Goal: Task Accomplishment & Management: Use online tool/utility

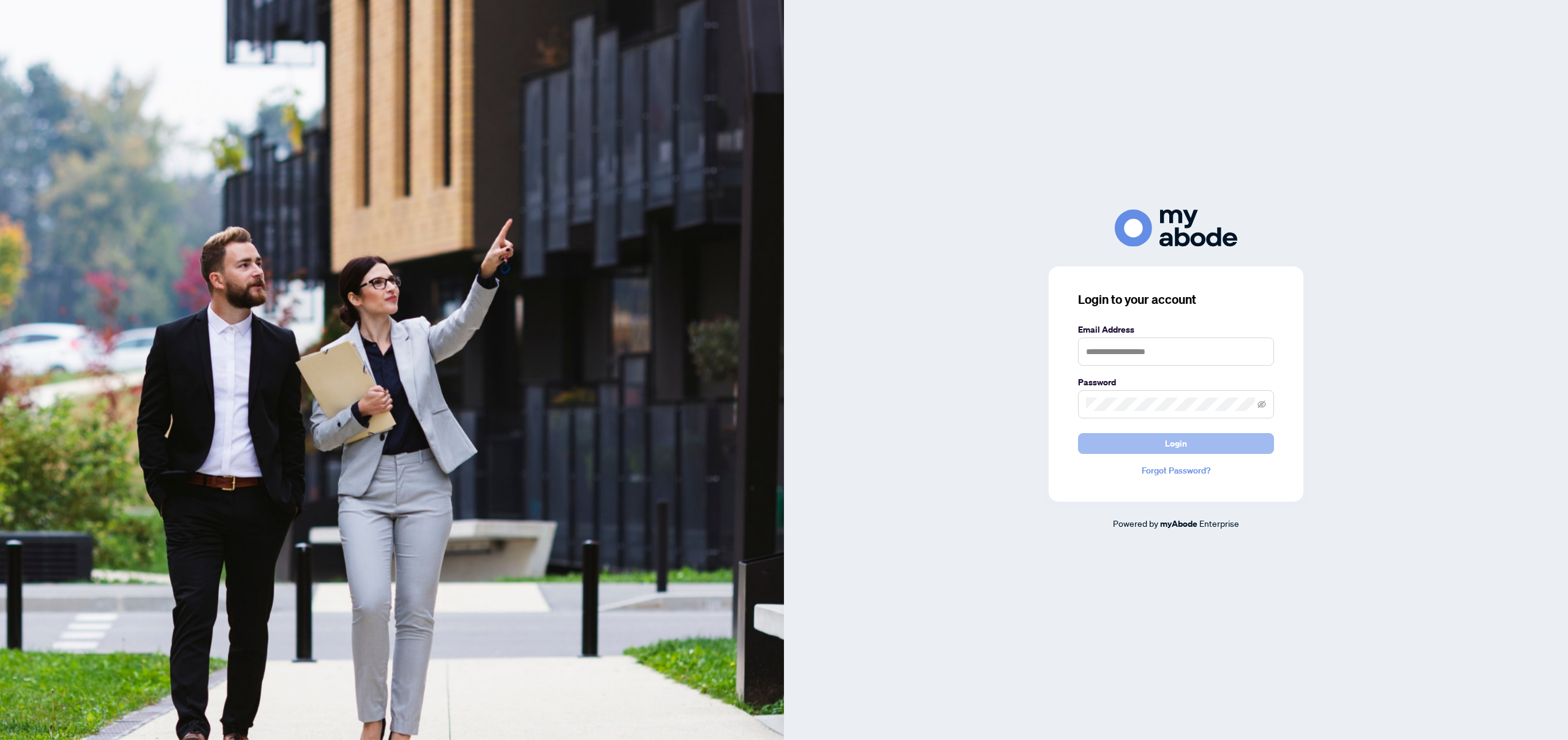
type input "**********"
click at [1178, 453] on span "Login" at bounding box center [1176, 443] width 22 height 20
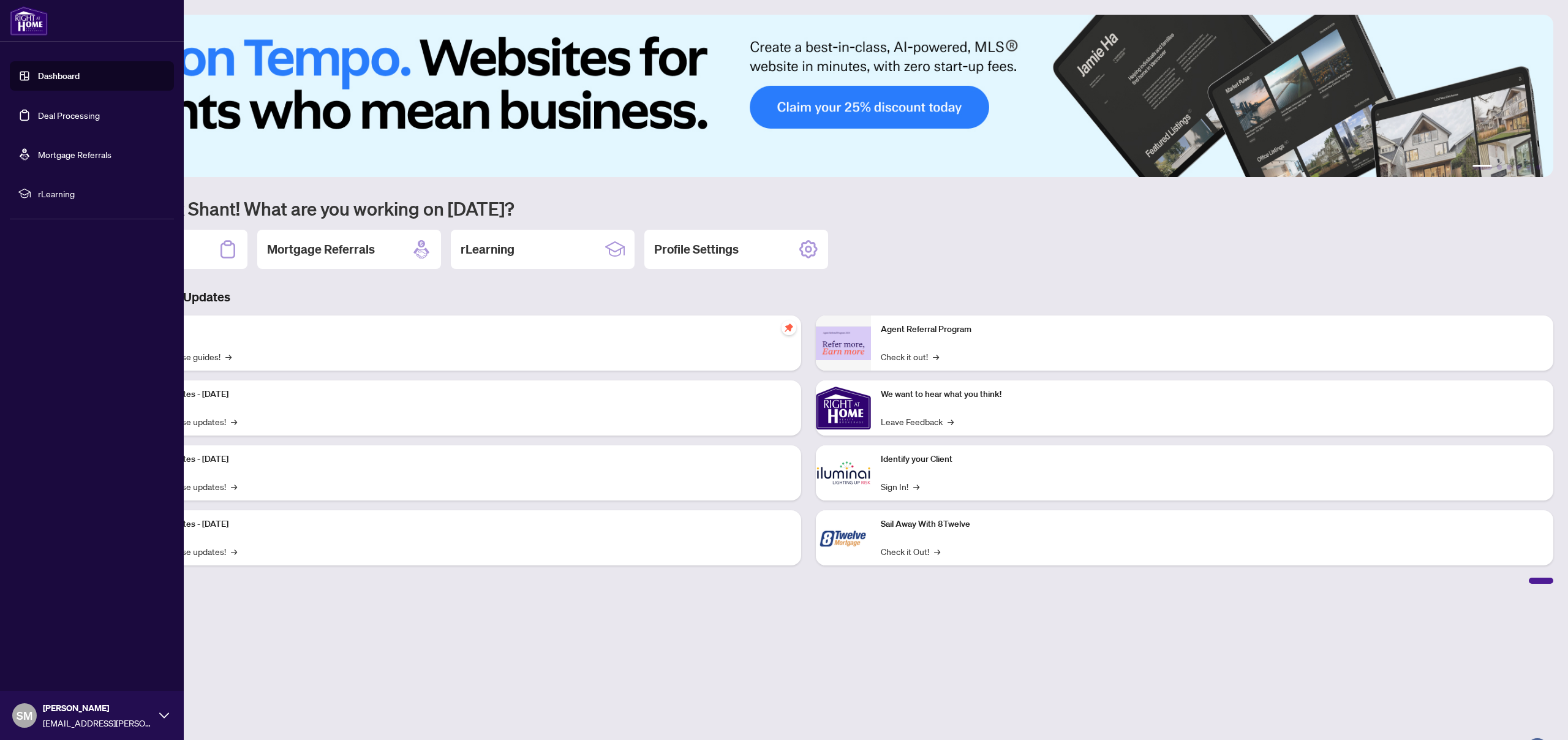
click at [43, 112] on link "Deal Processing" at bounding box center [69, 115] width 62 height 11
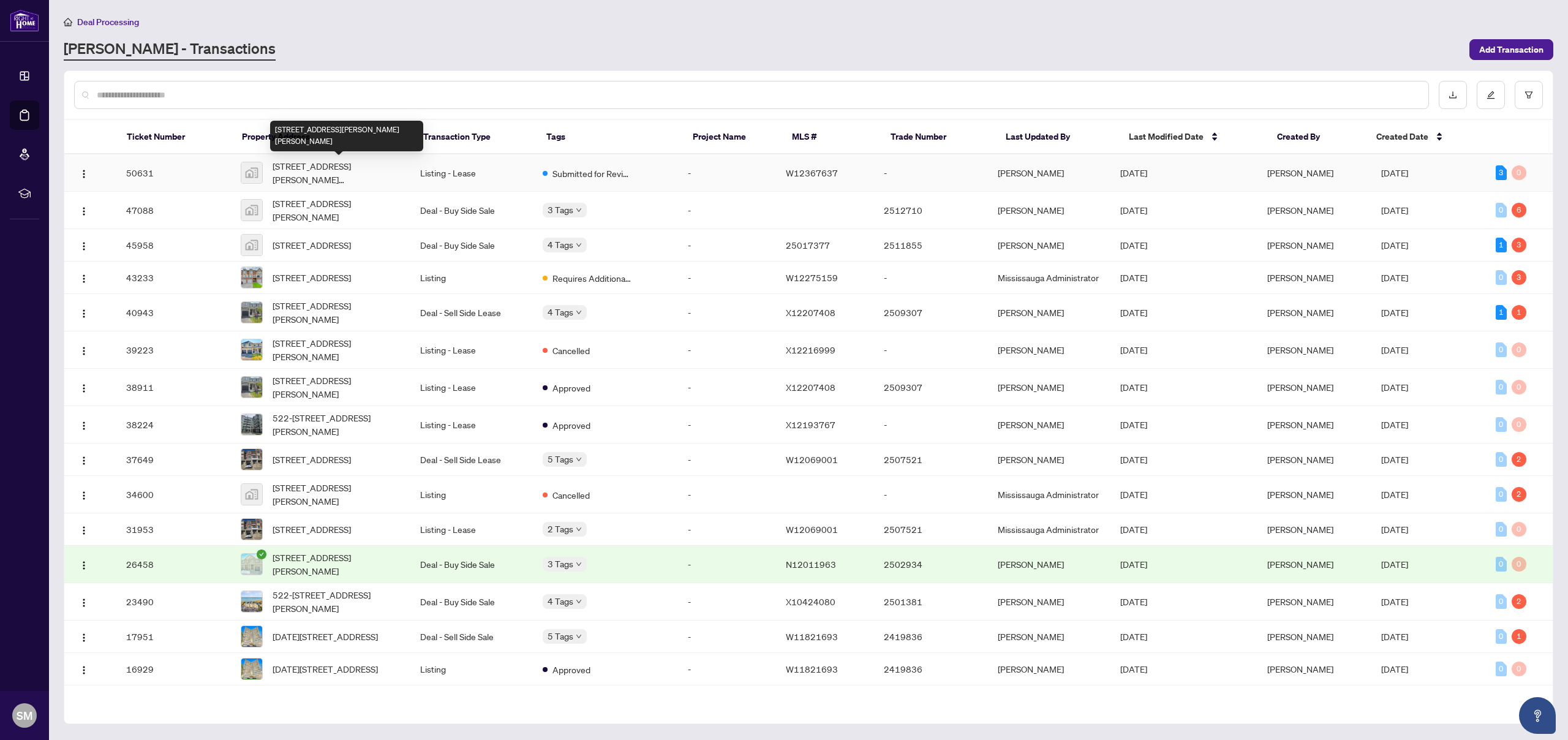
click at [342, 173] on span "[STREET_ADDRESS][PERSON_NAME][PERSON_NAME]" at bounding box center [337, 173] width 128 height 27
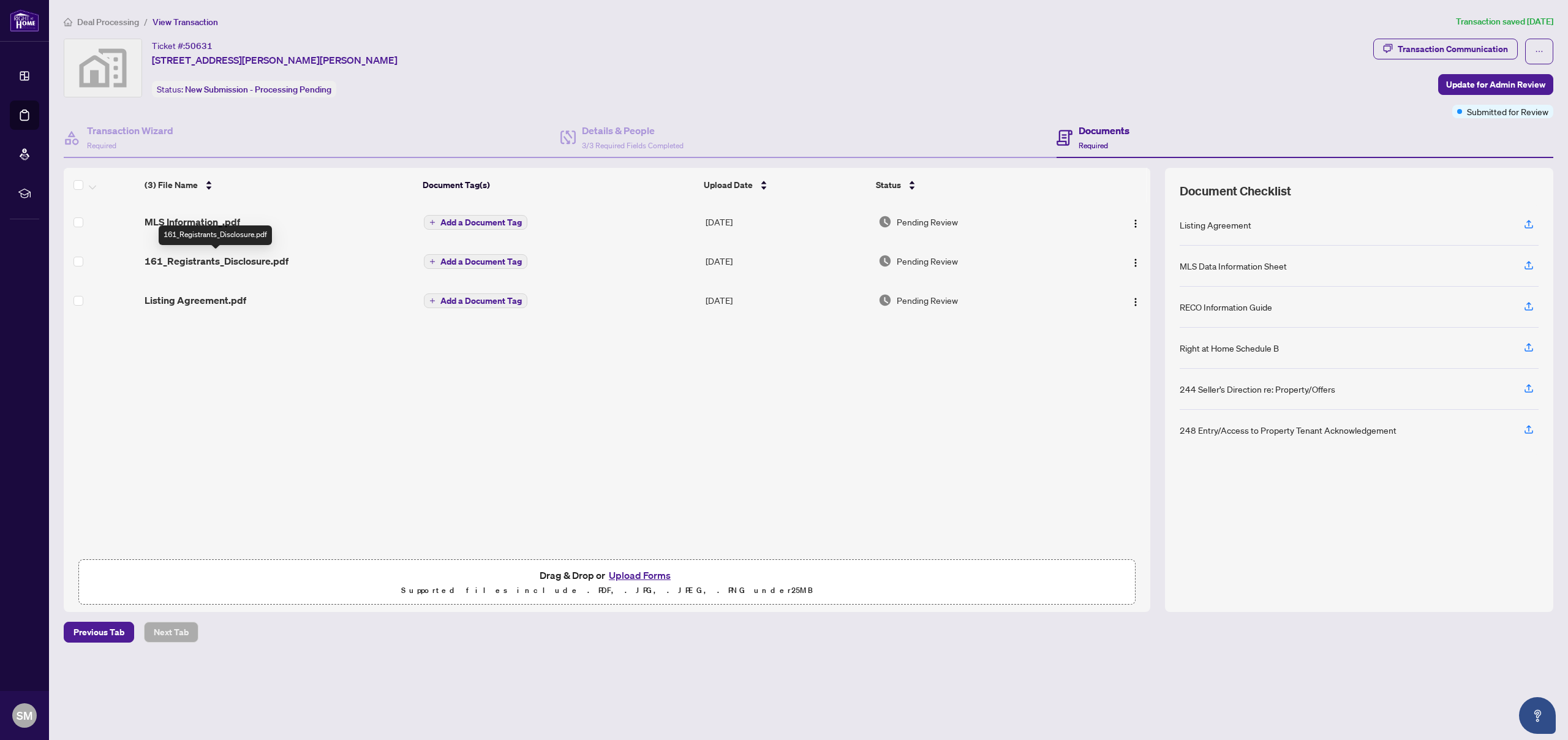
click at [182, 257] on span "161_Registrants_Disclosure.pdf" at bounding box center [216, 261] width 144 height 15
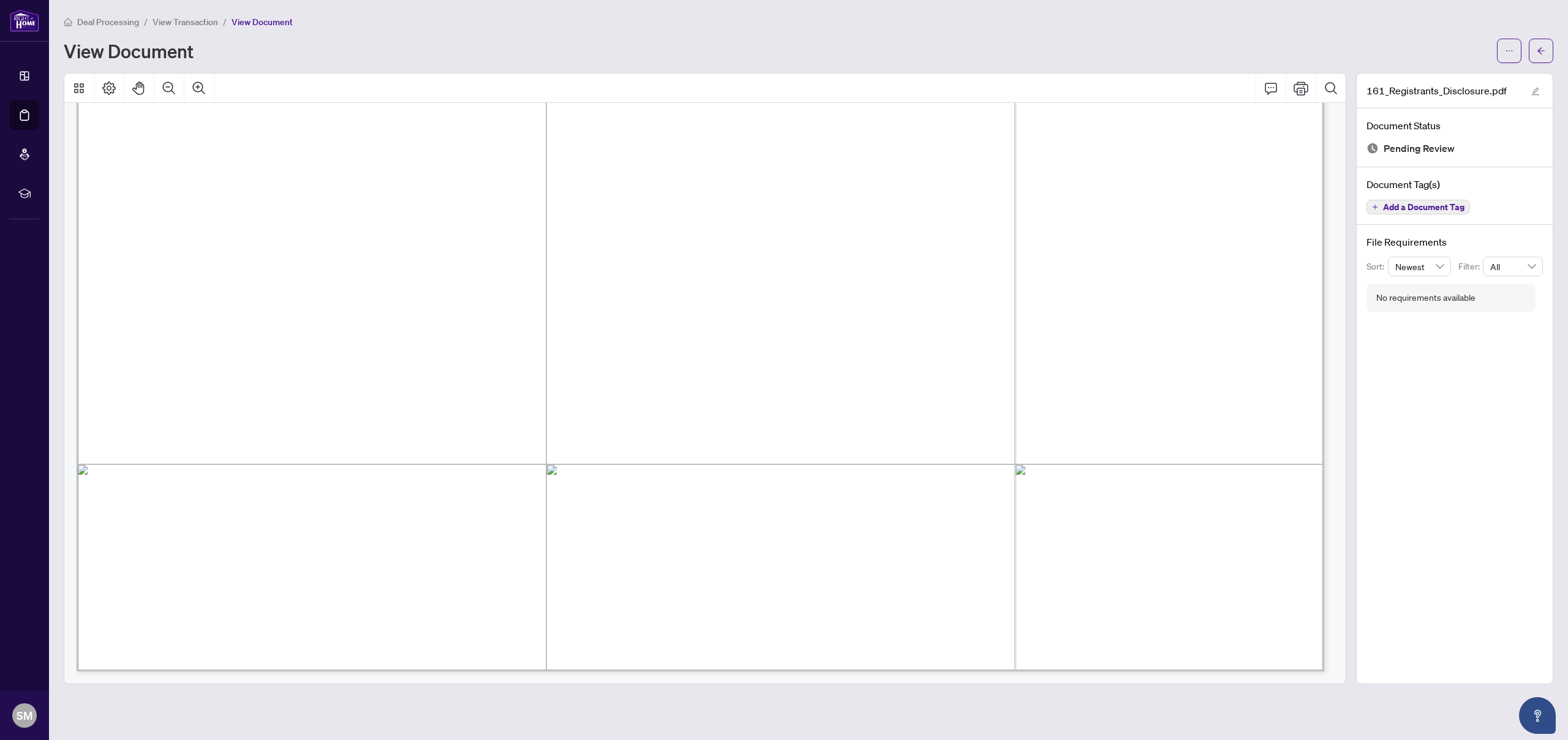
scroll to position [640, 0]
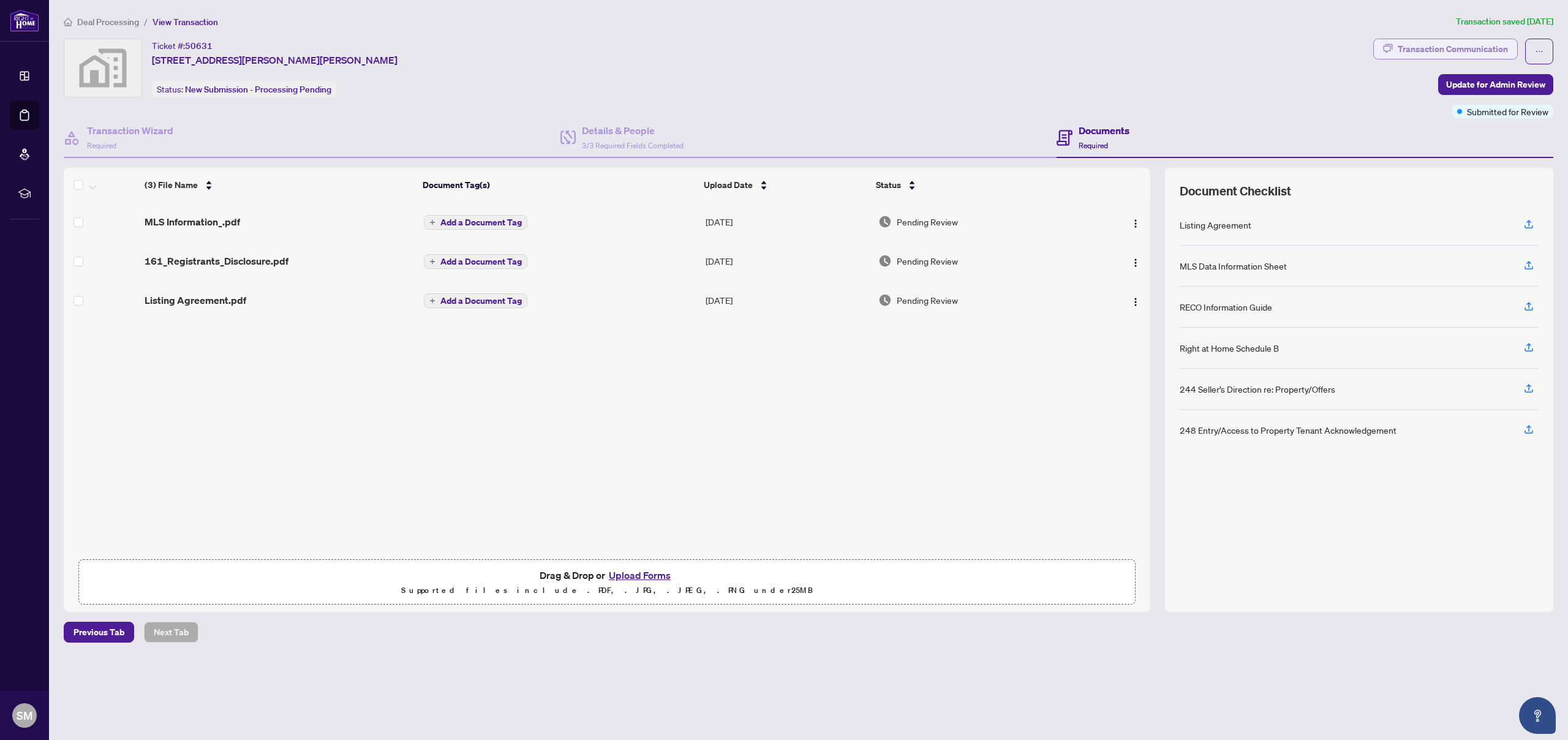
click at [1429, 51] on div "Transaction Communication" at bounding box center [1453, 49] width 110 height 20
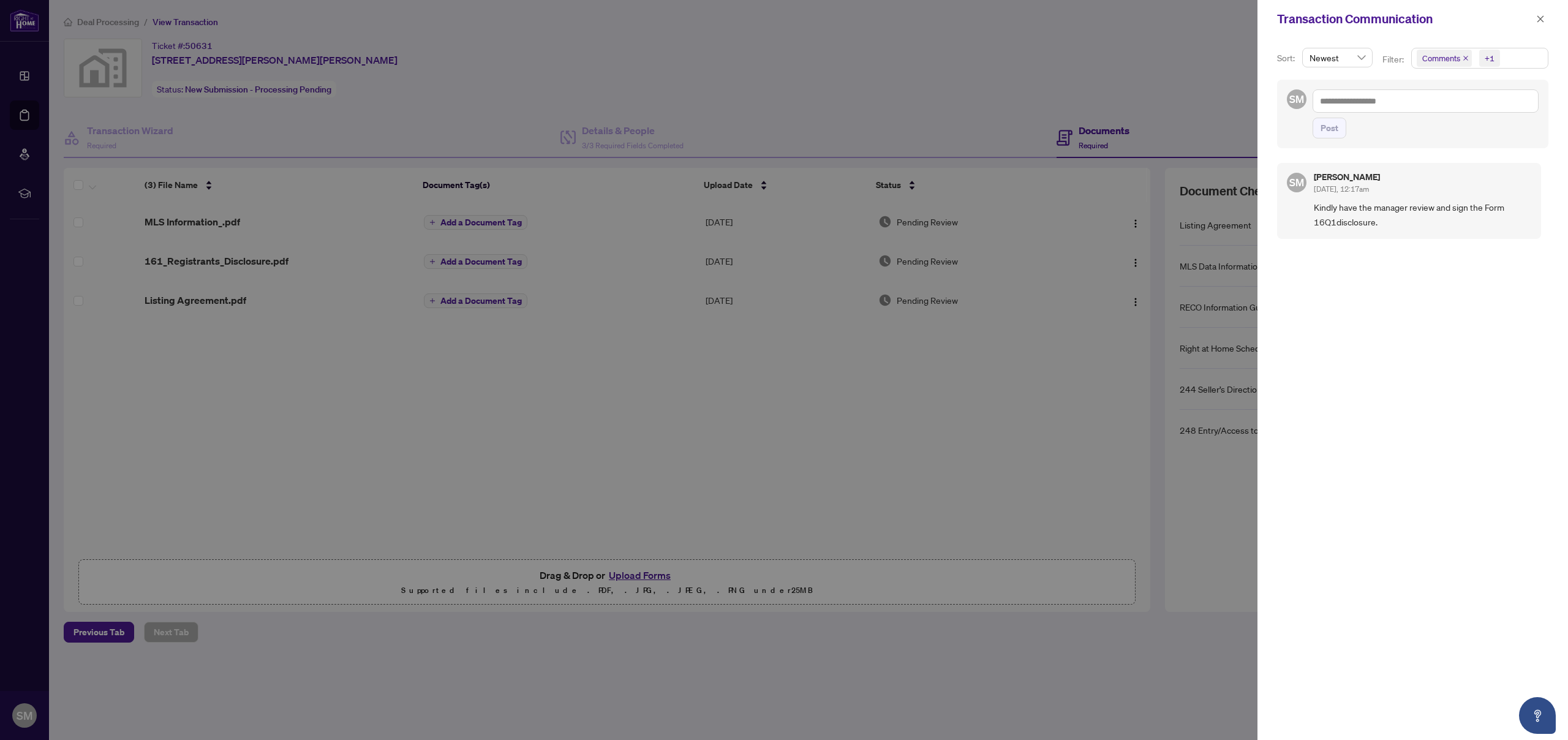
click at [1078, 31] on div at bounding box center [784, 370] width 1568 height 740
